Goal: Transaction & Acquisition: Book appointment/travel/reservation

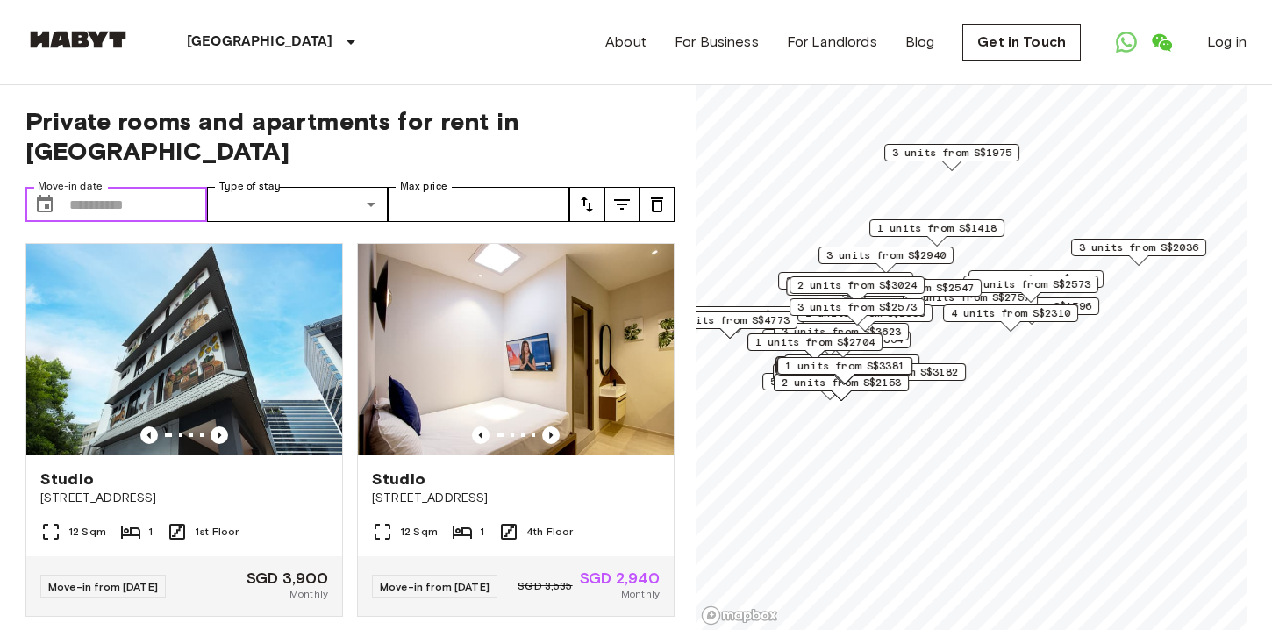
click at [133, 187] on input "Move-in date" at bounding box center [138, 204] width 138 height 35
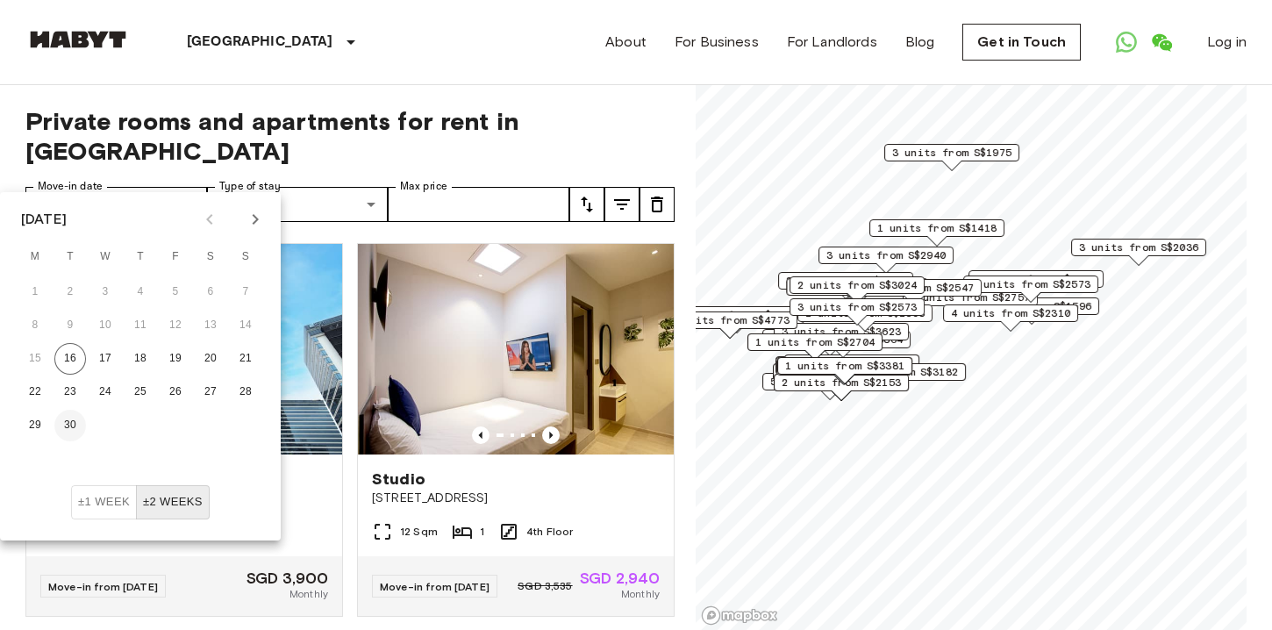
click at [69, 421] on button "30" at bounding box center [70, 426] width 32 height 32
type input "**********"
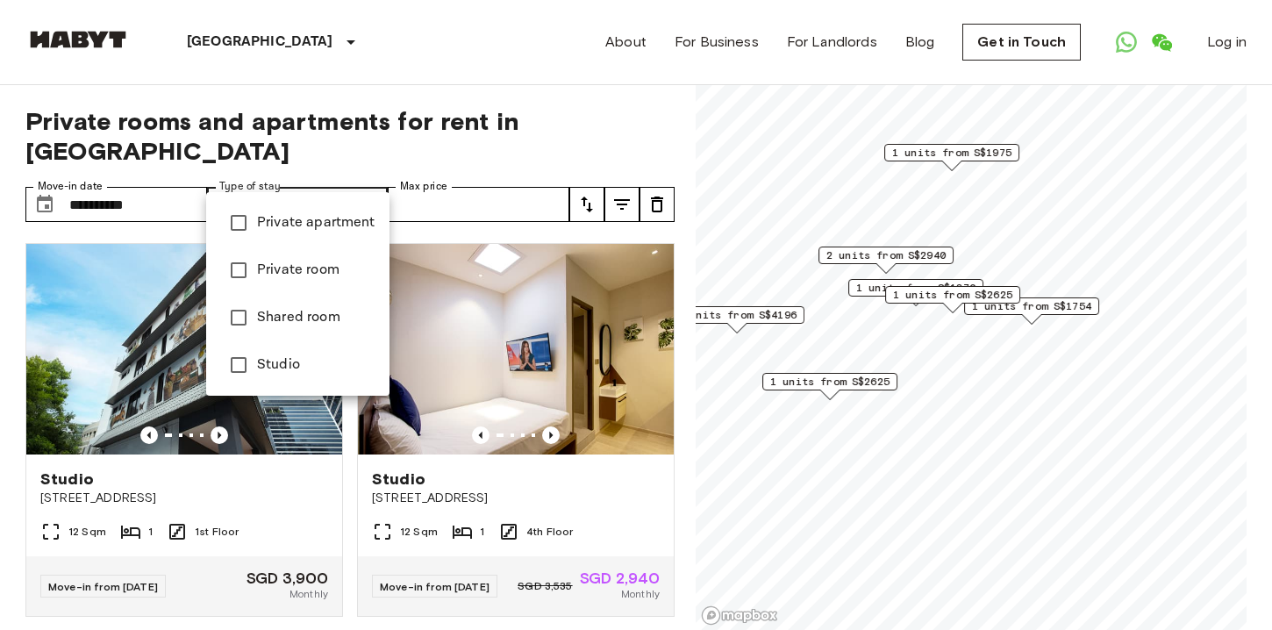
click at [396, 74] on div at bounding box center [636, 315] width 1272 height 630
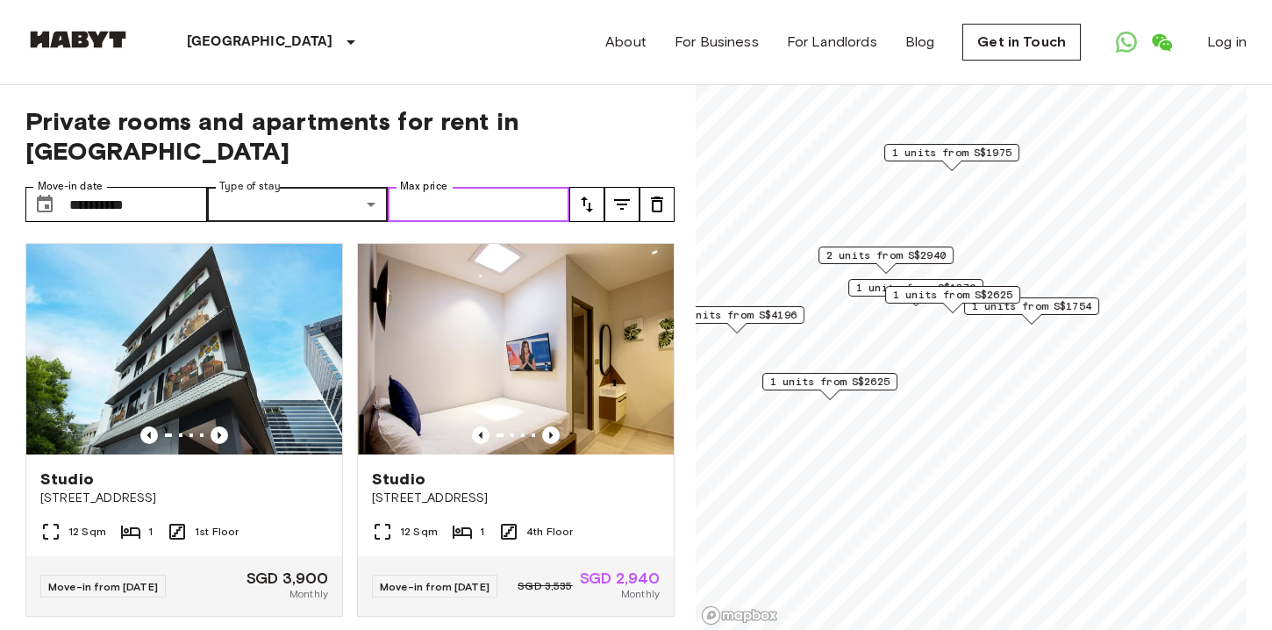
click at [443, 187] on input "Max price" at bounding box center [479, 204] width 182 height 35
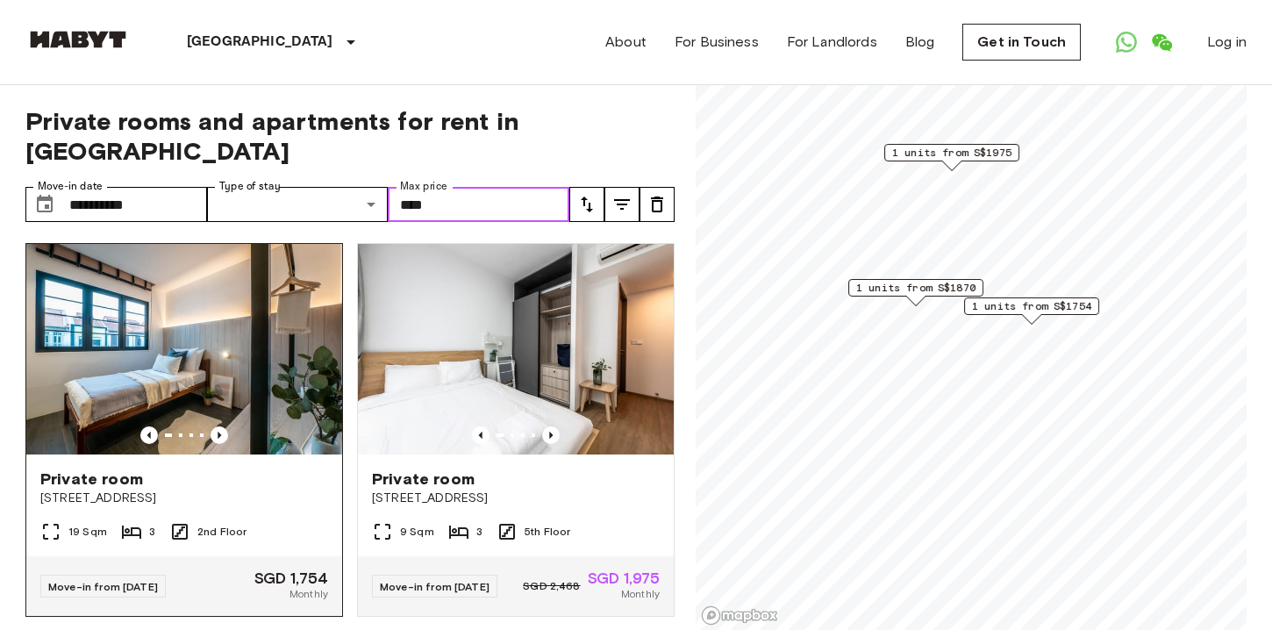
click at [206, 300] on img at bounding box center [184, 349] width 316 height 211
type input "****"
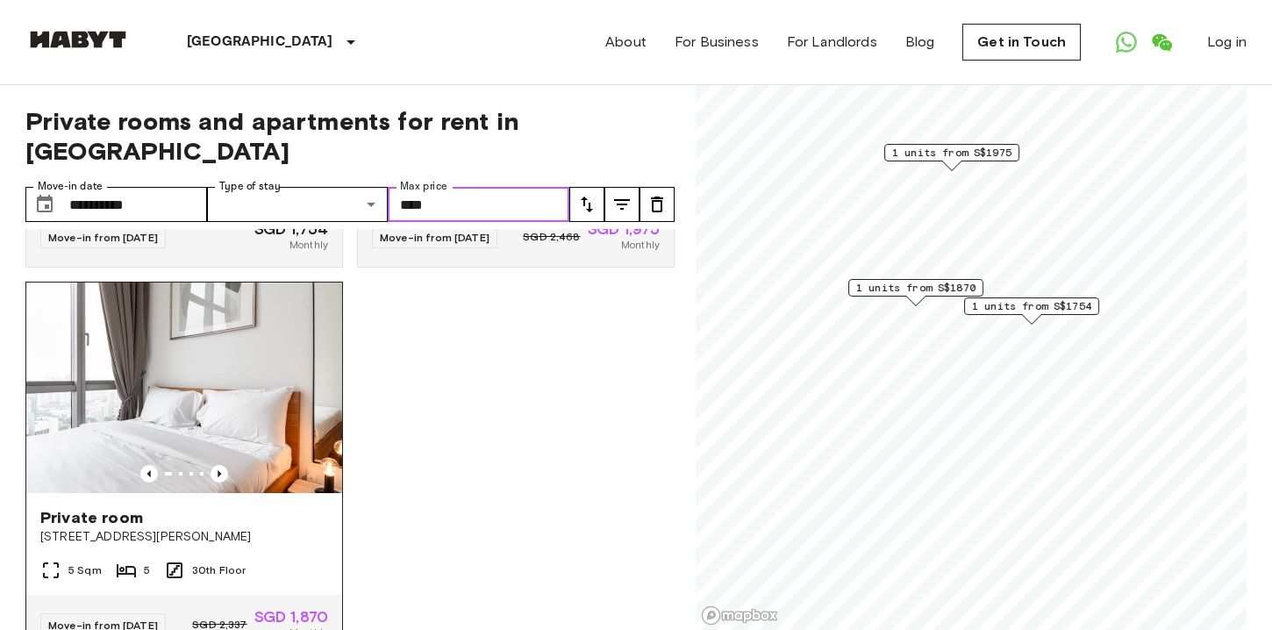
scroll to position [379, 0]
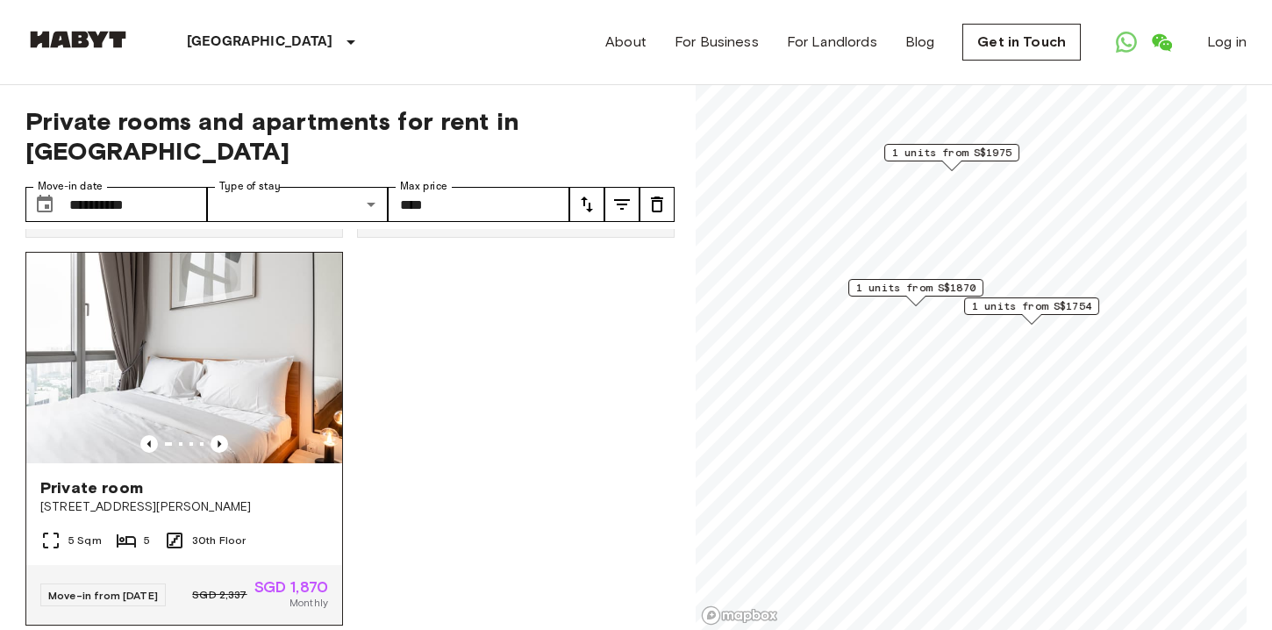
click at [269, 477] on div "Private room" at bounding box center [184, 487] width 288 height 21
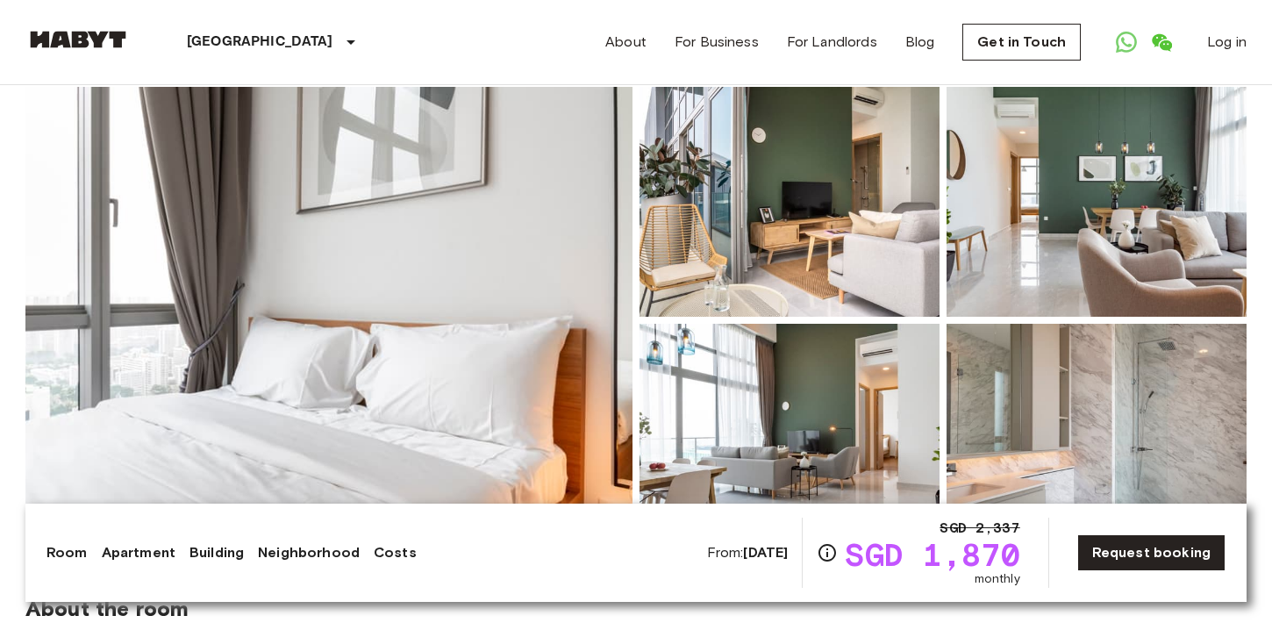
scroll to position [141, 0]
click at [550, 368] on img at bounding box center [328, 319] width 607 height 467
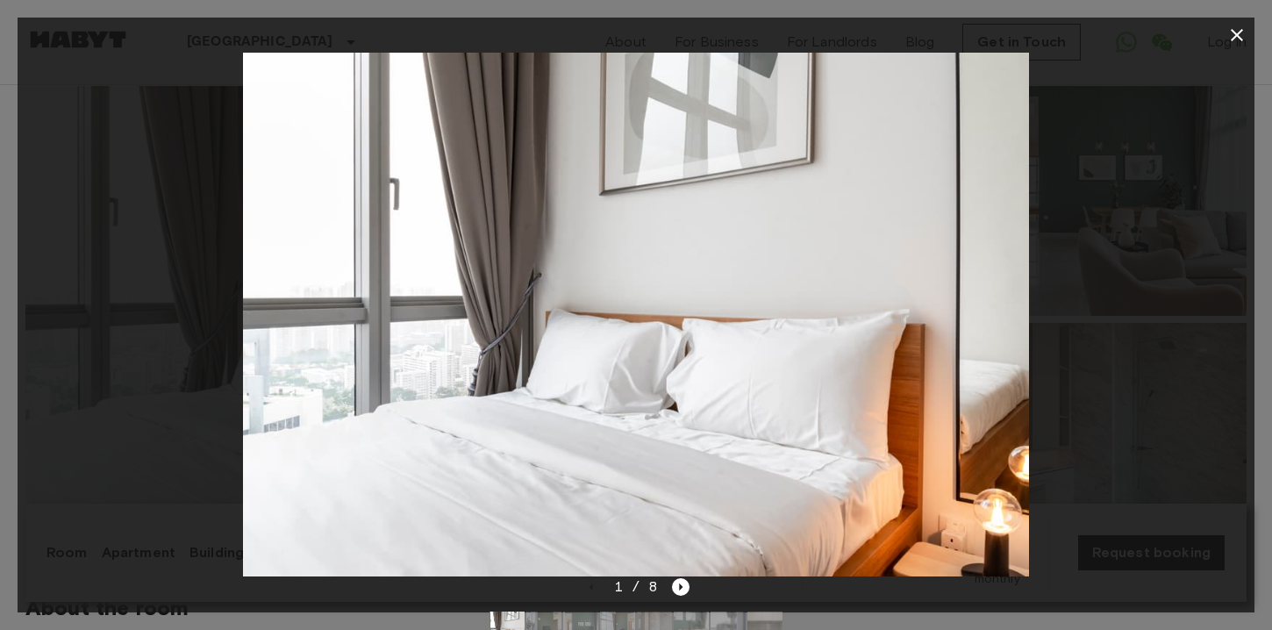
click at [1177, 256] on div at bounding box center [636, 315] width 1237 height 524
click at [1239, 38] on icon "button" at bounding box center [1237, 35] width 12 height 12
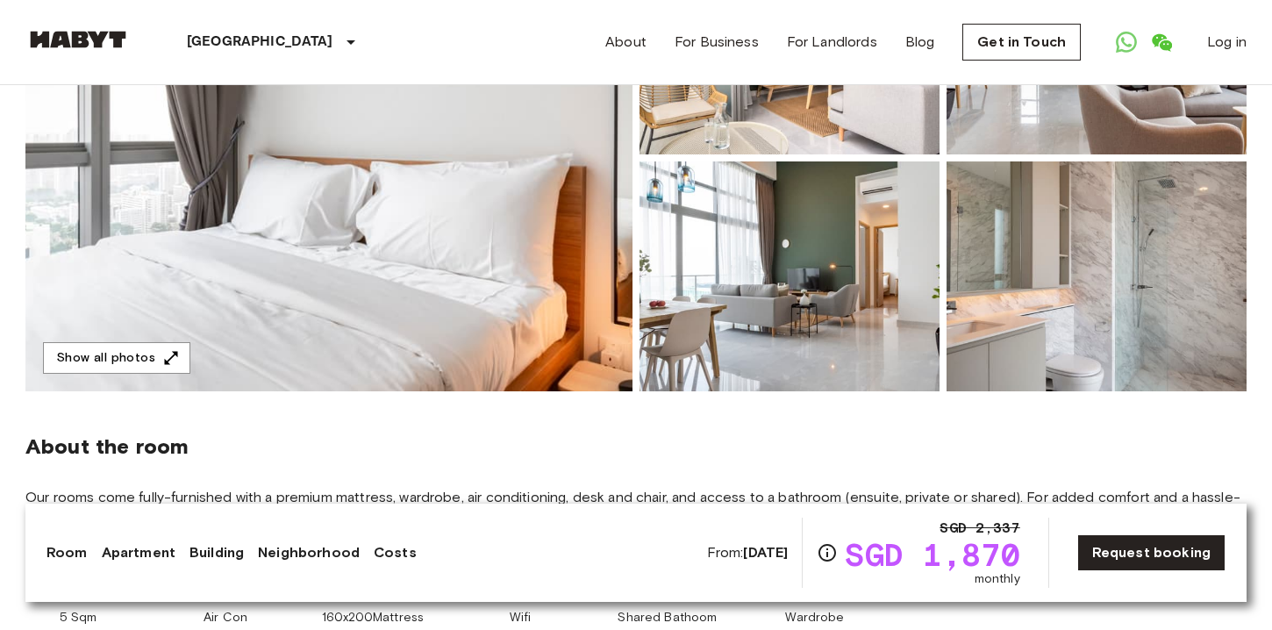
scroll to position [312, 0]
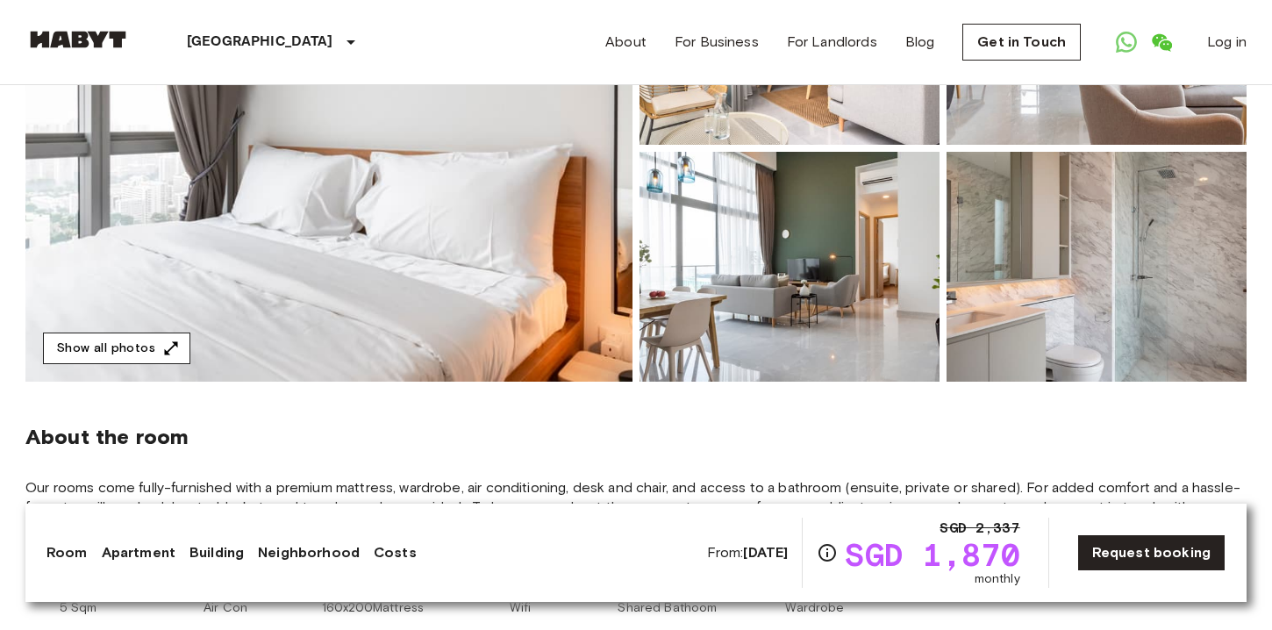
click at [143, 344] on button "Show all photos" at bounding box center [116, 348] width 147 height 32
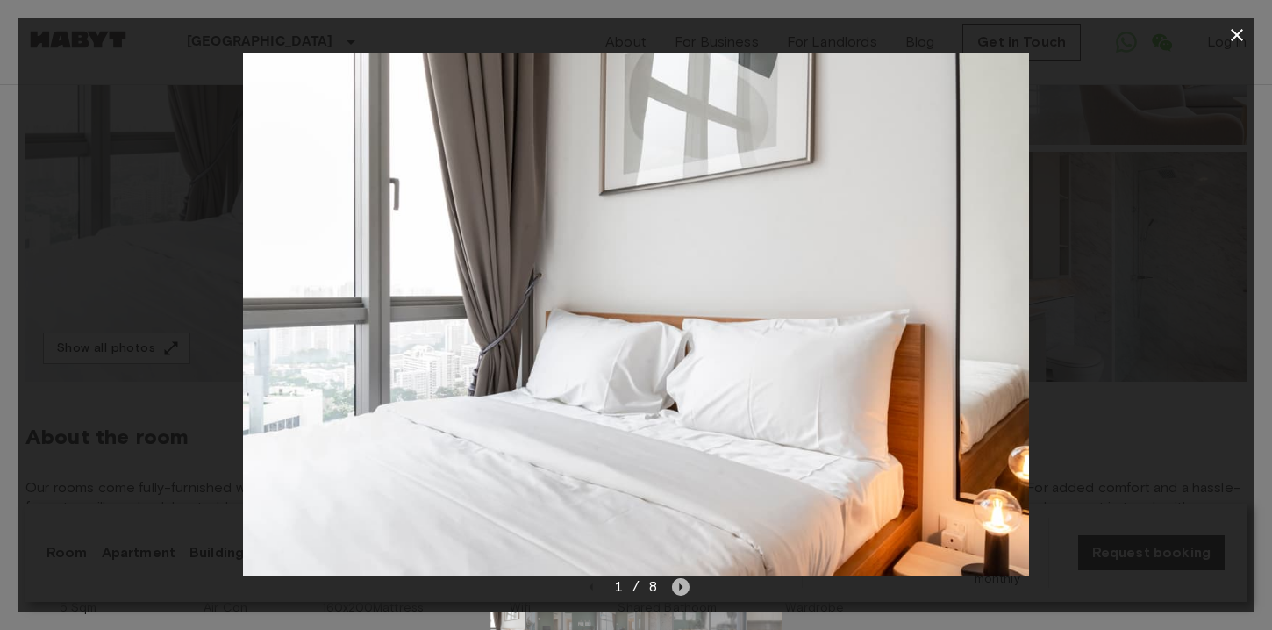
click at [678, 581] on icon "Next image" at bounding box center [681, 587] width 18 height 18
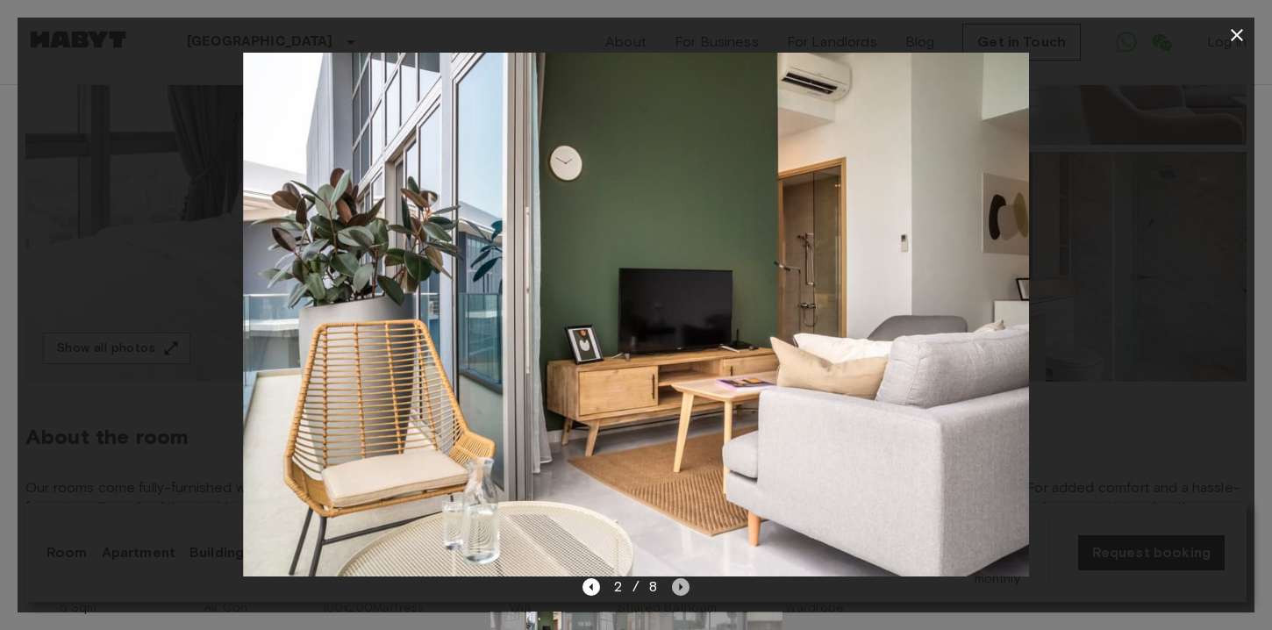
click at [680, 586] on icon "Next image" at bounding box center [682, 586] width 4 height 7
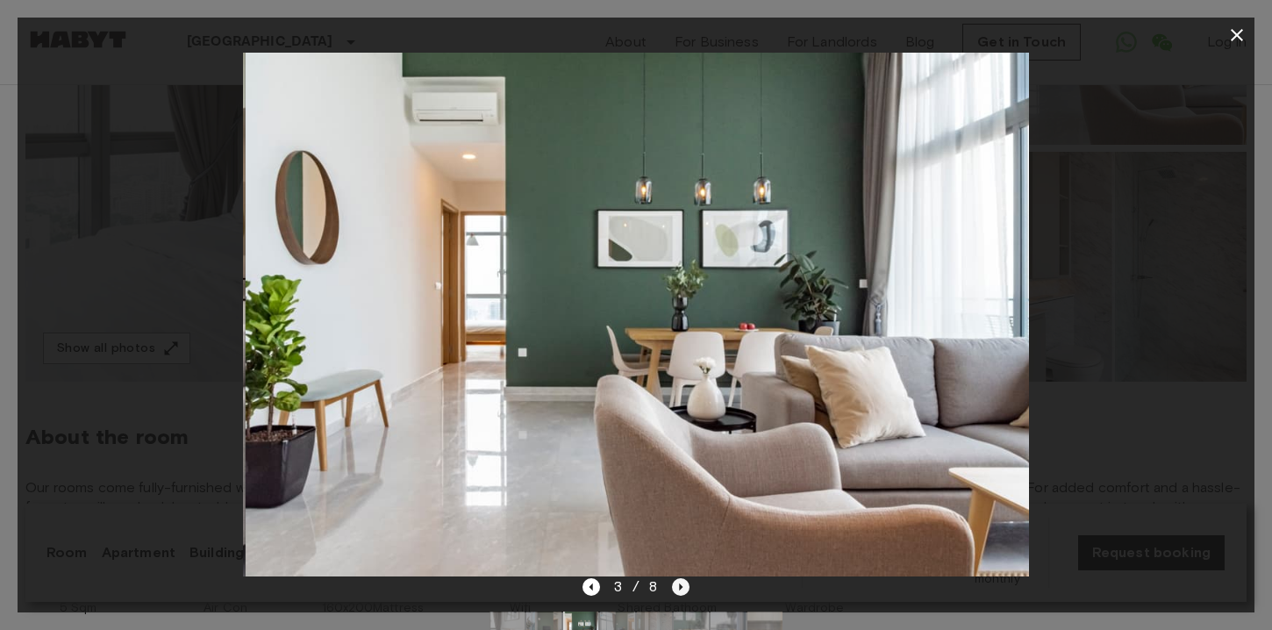
click at [680, 586] on icon "Next image" at bounding box center [682, 586] width 4 height 7
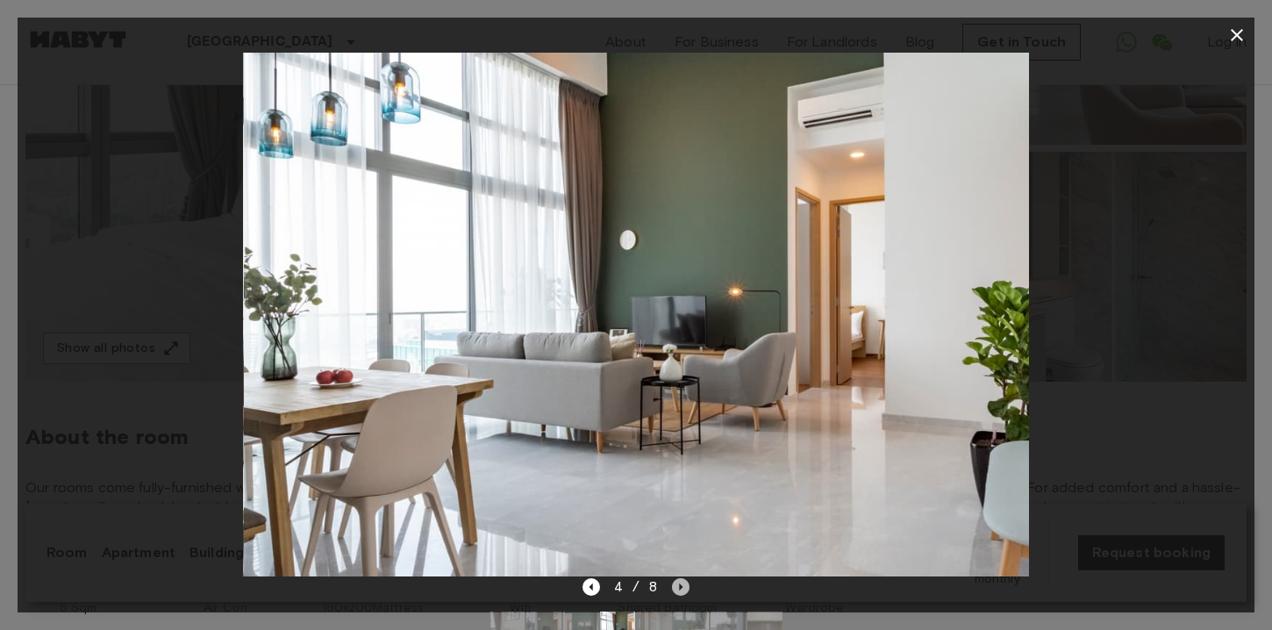
click at [680, 586] on icon "Next image" at bounding box center [682, 586] width 4 height 7
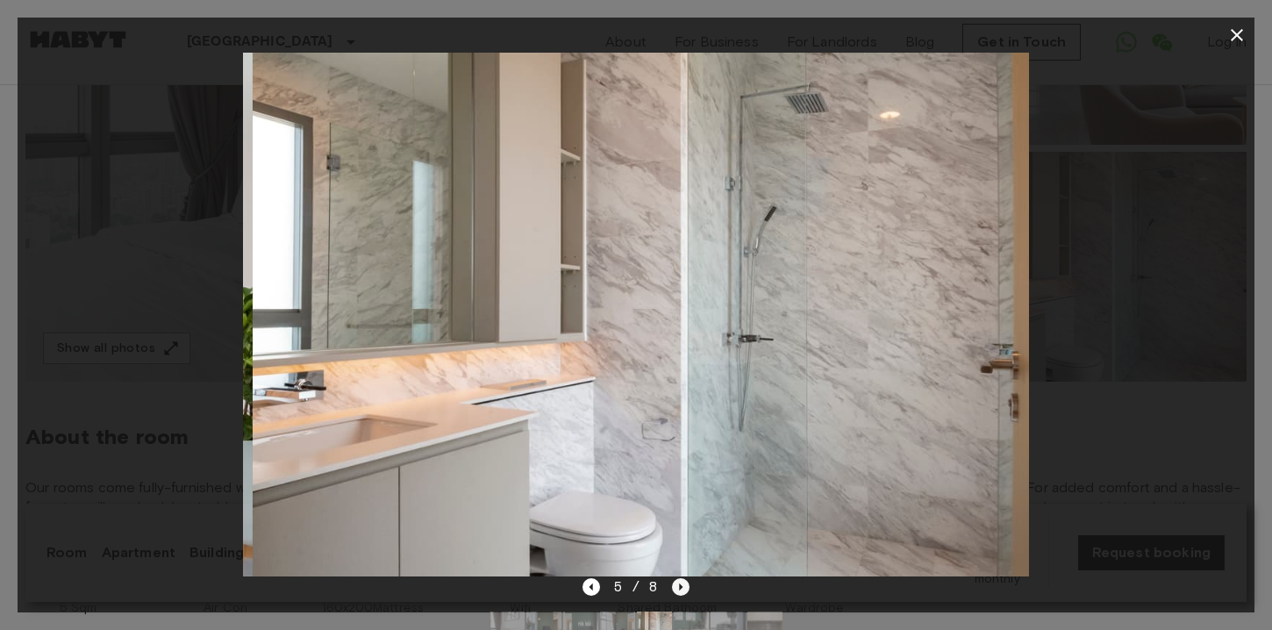
click at [680, 586] on icon "Next image" at bounding box center [682, 586] width 4 height 7
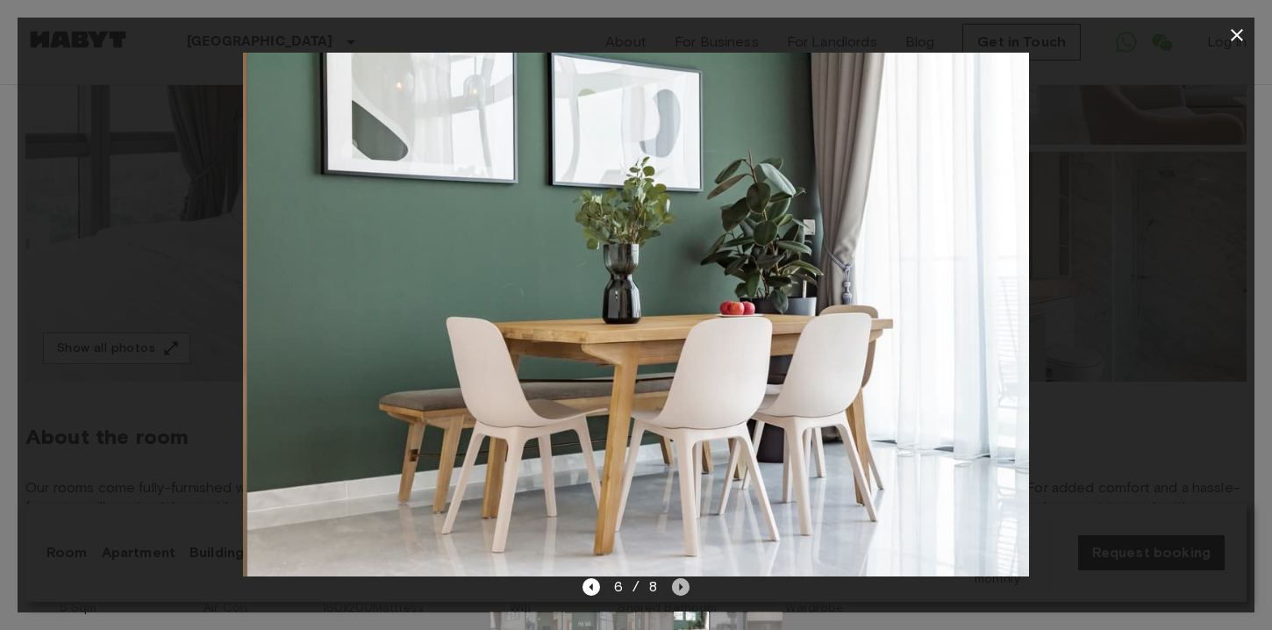
click at [680, 586] on icon "Next image" at bounding box center [682, 586] width 4 height 7
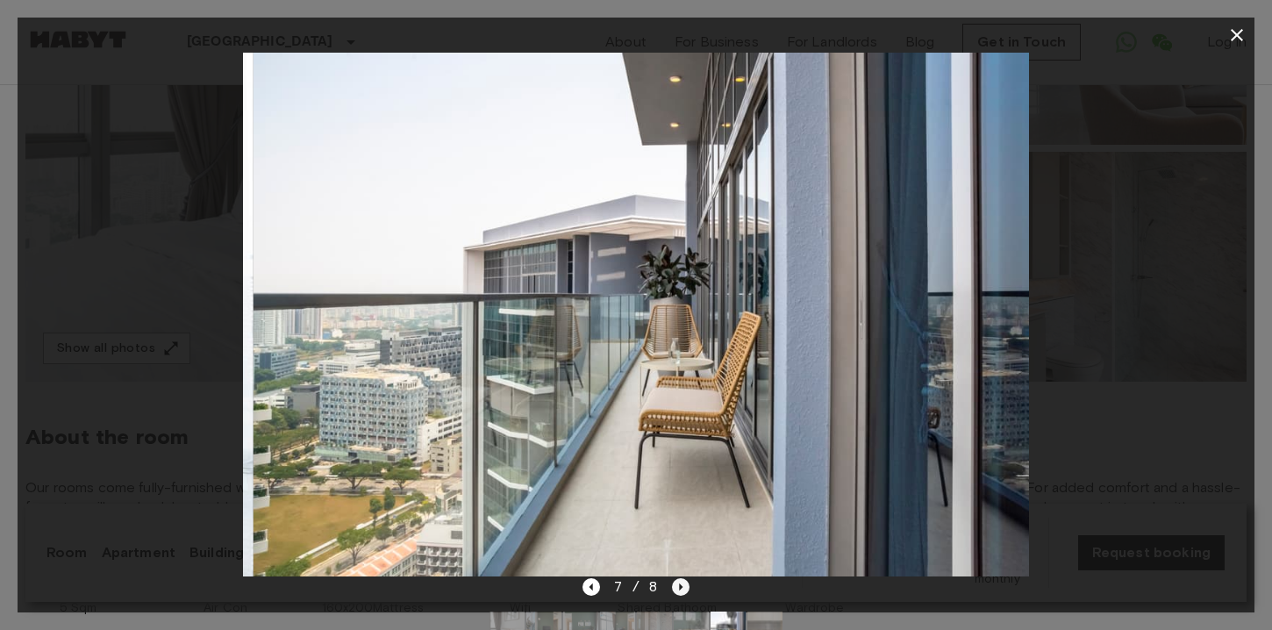
click at [680, 586] on icon "Next image" at bounding box center [682, 586] width 4 height 7
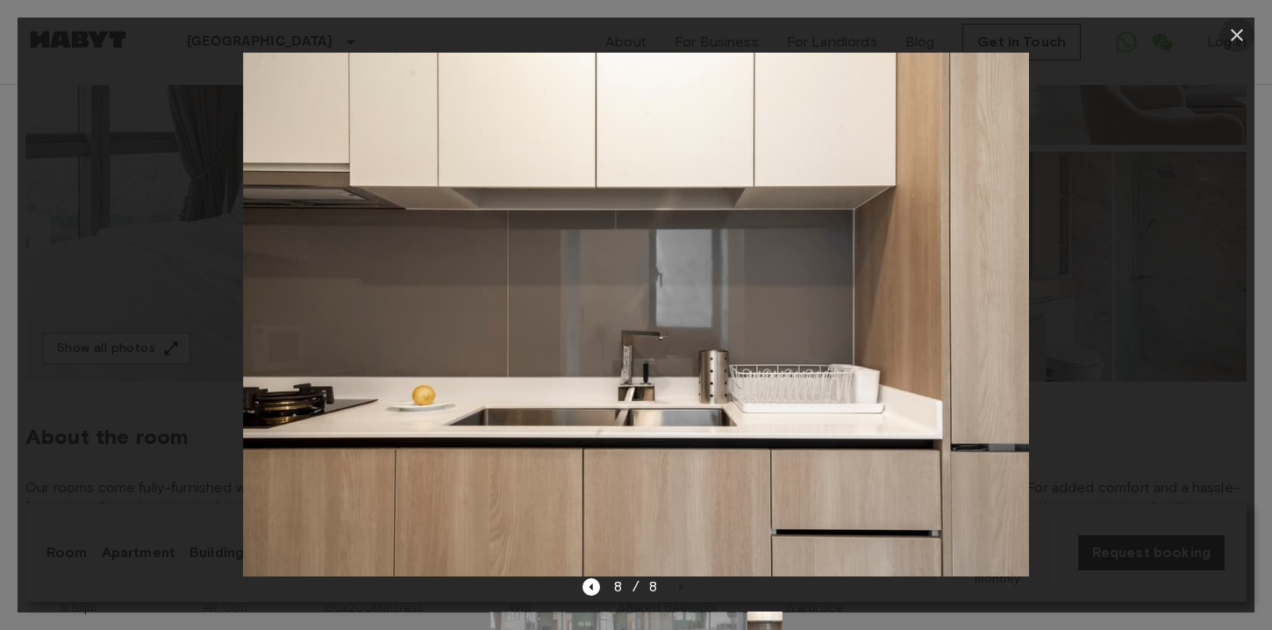
click at [1242, 35] on icon "button" at bounding box center [1236, 35] width 21 height 21
